Goal: Navigation & Orientation: Find specific page/section

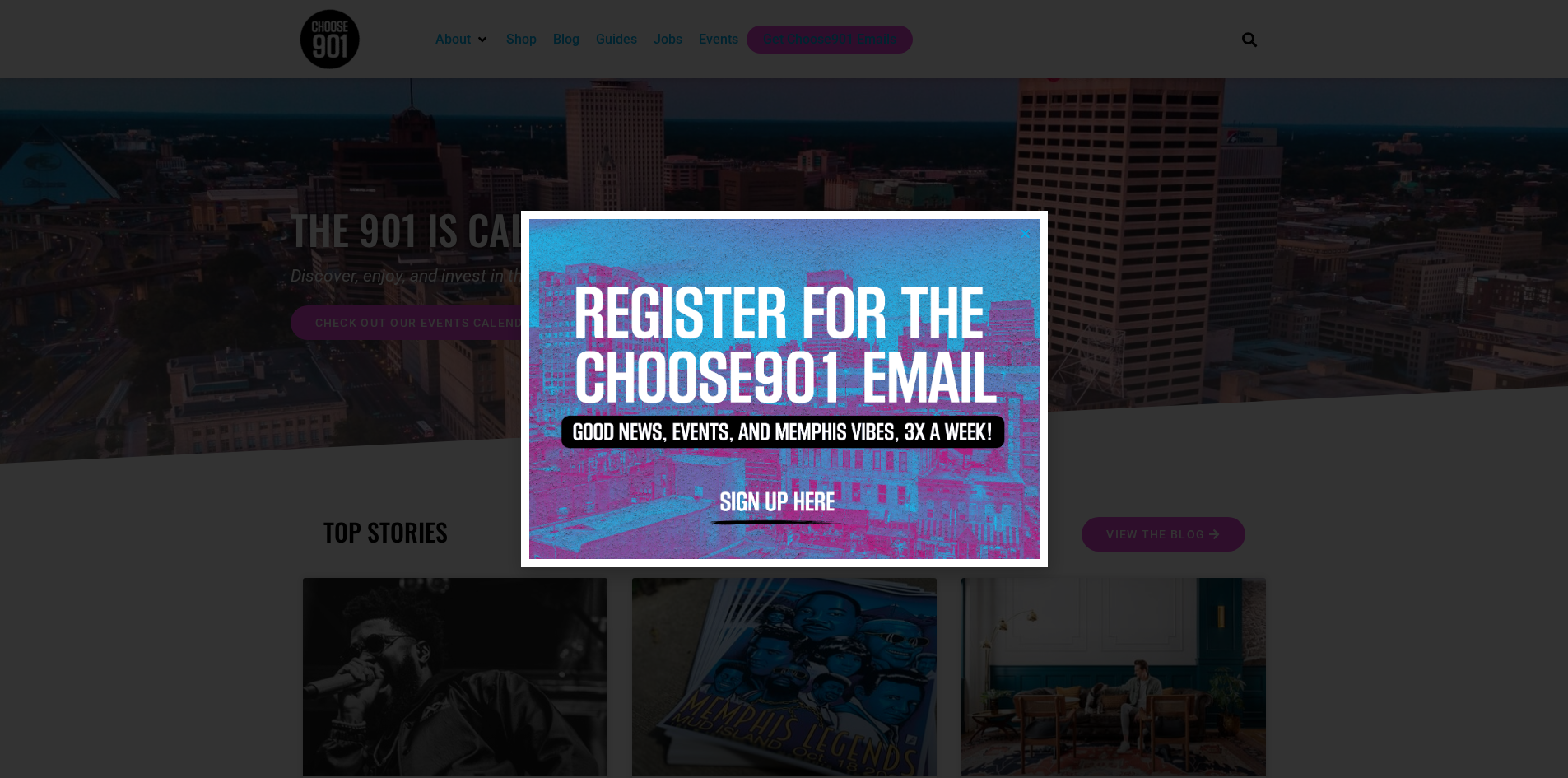
click at [788, 332] on img at bounding box center [784, 389] width 510 height 340
click at [1027, 224] on img at bounding box center [784, 389] width 510 height 340
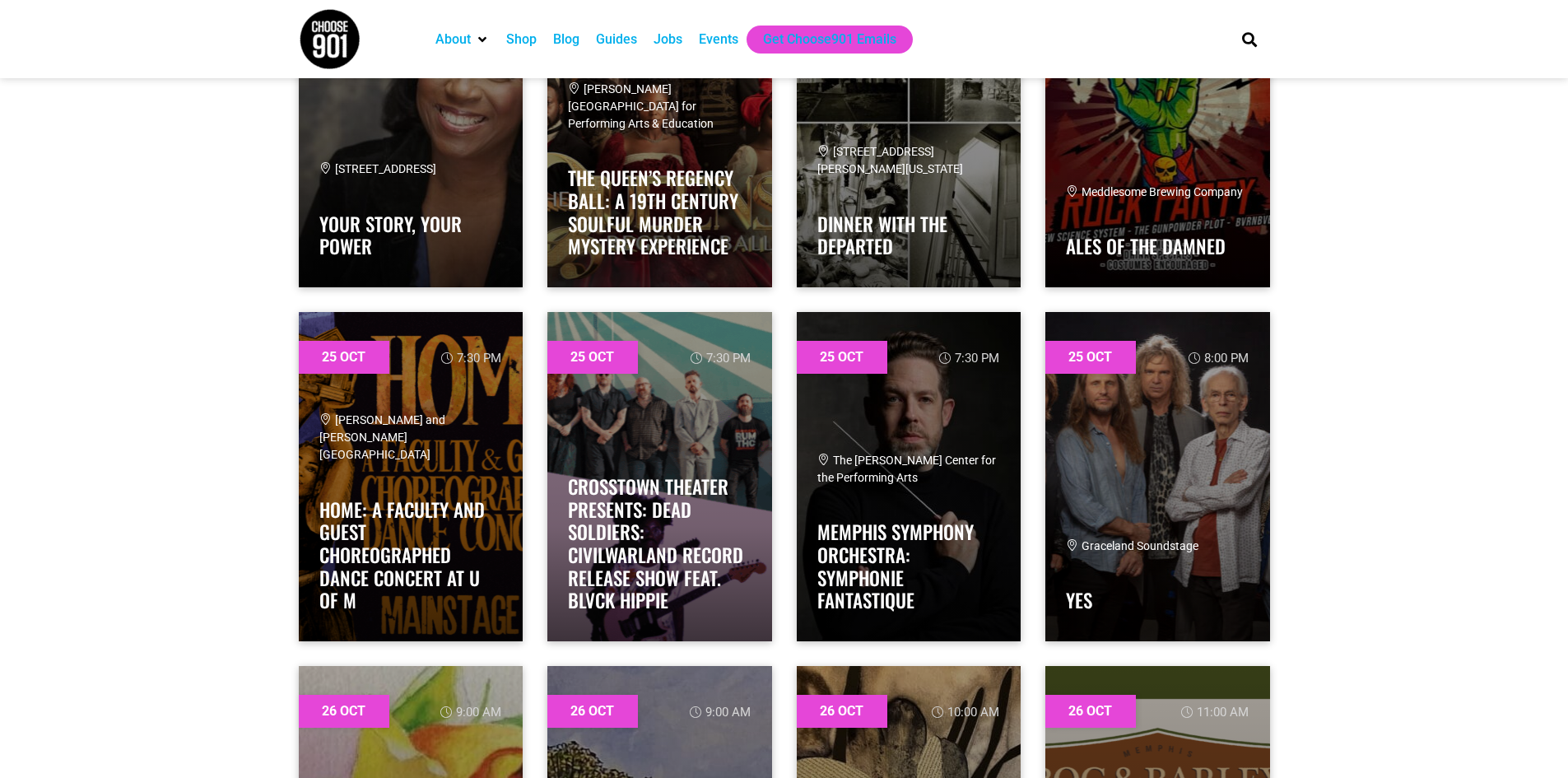
scroll to position [35347, 0]
